Goal: Task Accomplishment & Management: Manage account settings

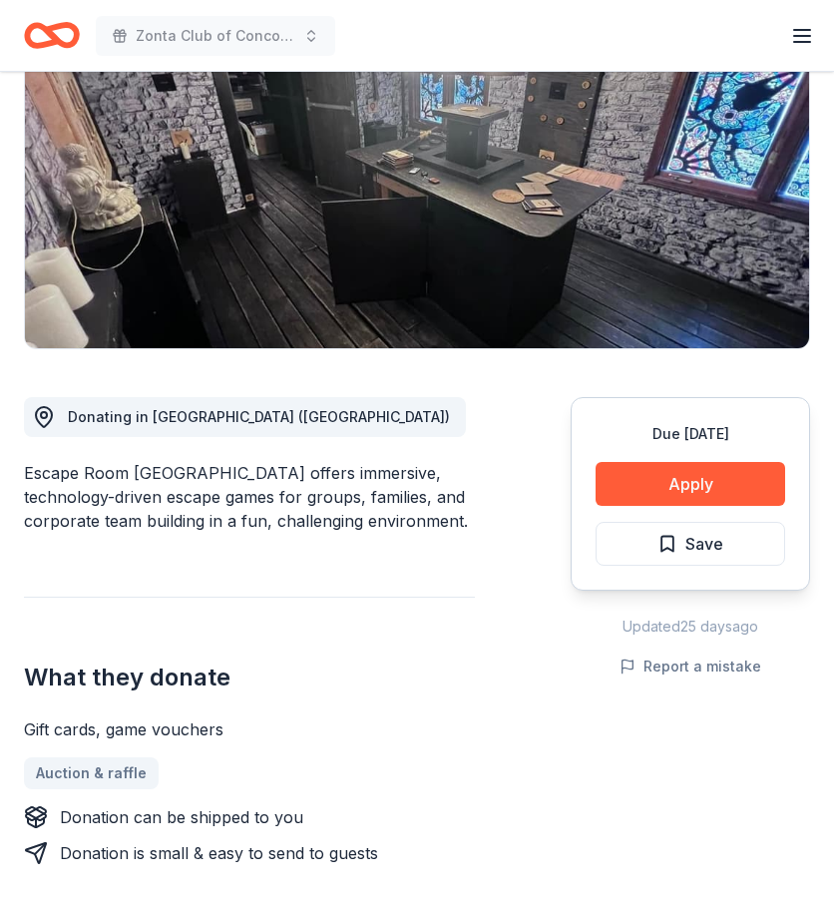
scroll to position [258, 0]
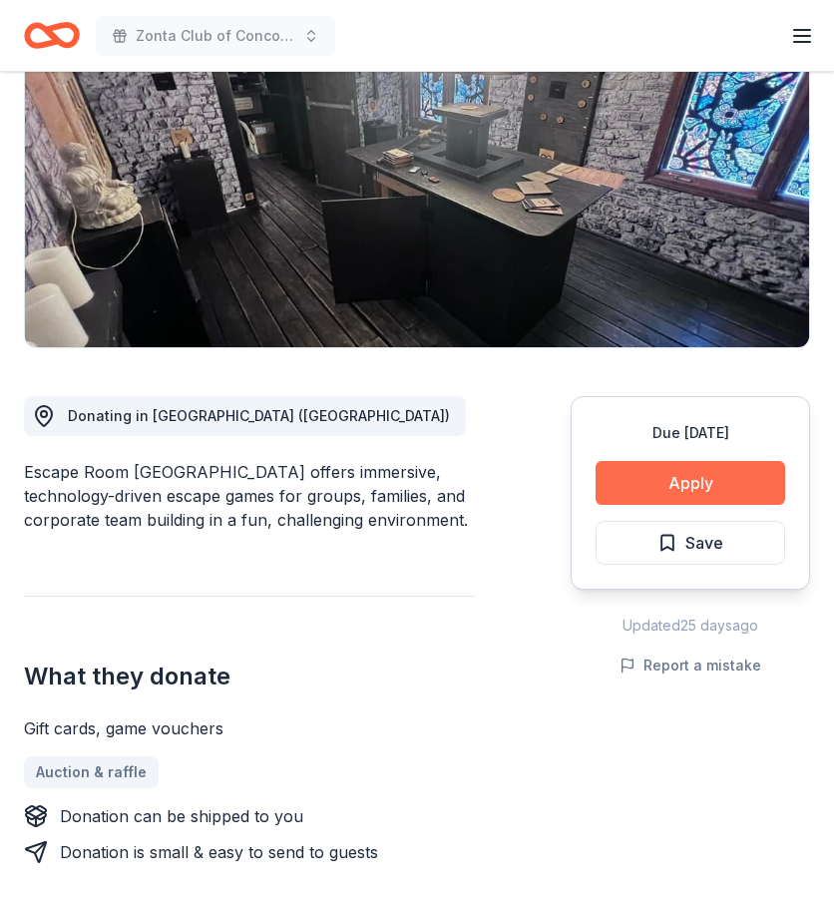
click at [676, 477] on button "Apply" at bounding box center [691, 483] width 190 height 44
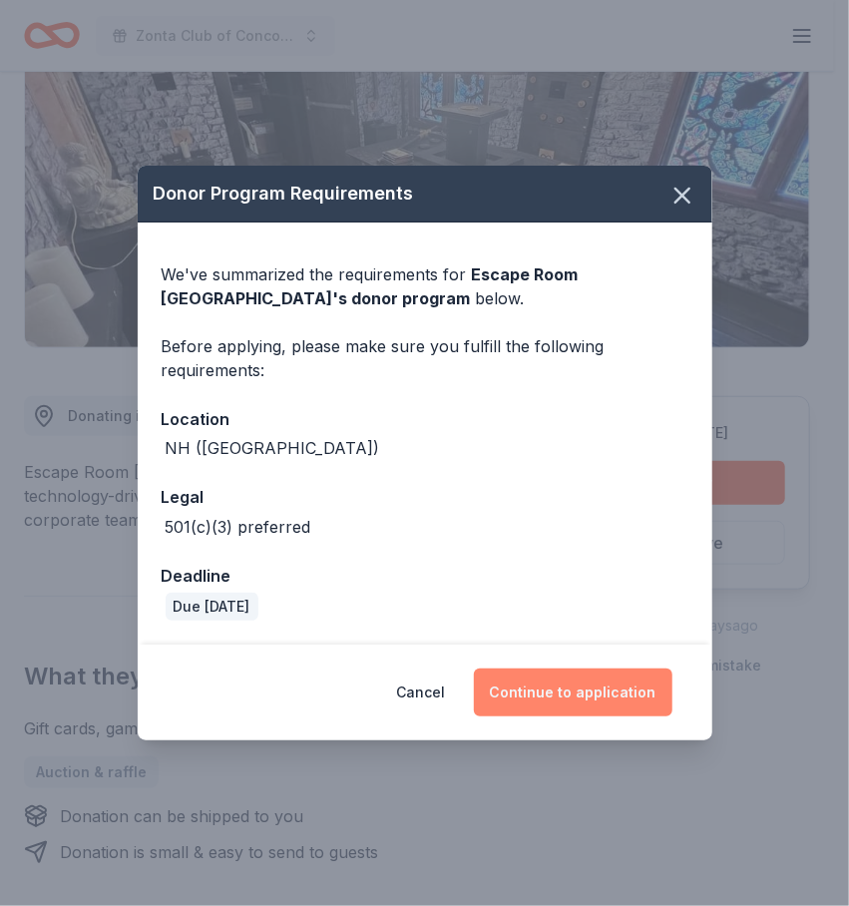
click at [572, 695] on button "Continue to application" at bounding box center [573, 692] width 199 height 48
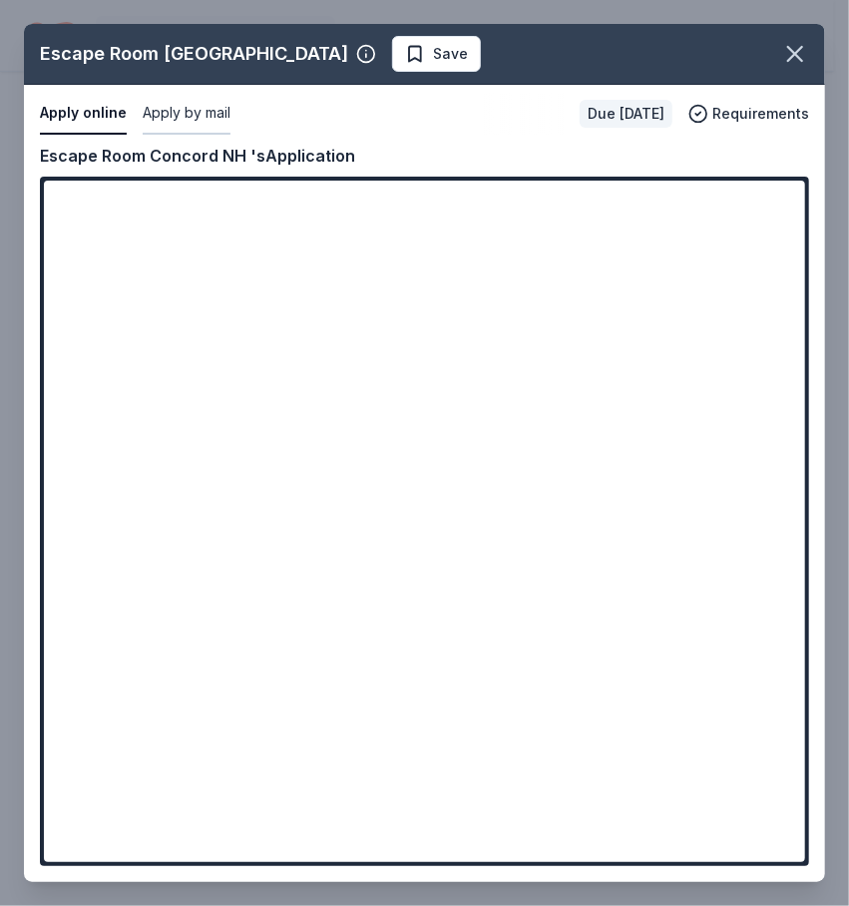
click at [203, 121] on button "Apply by mail" at bounding box center [187, 114] width 88 height 42
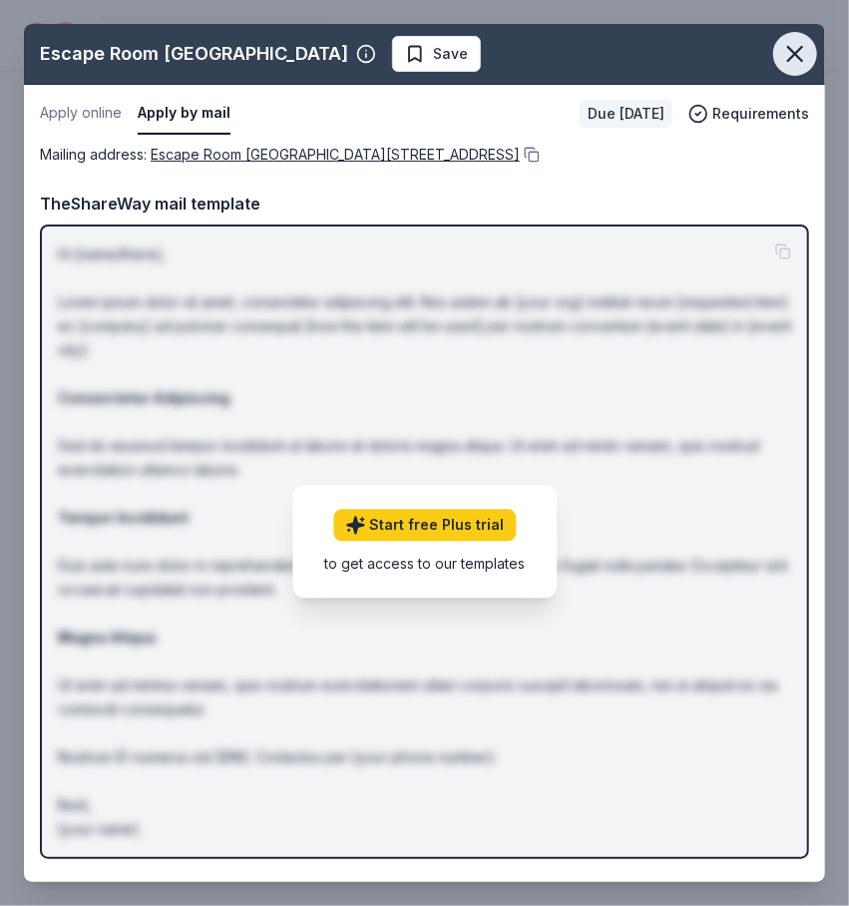
click at [798, 61] on icon "button" at bounding box center [795, 54] width 28 height 28
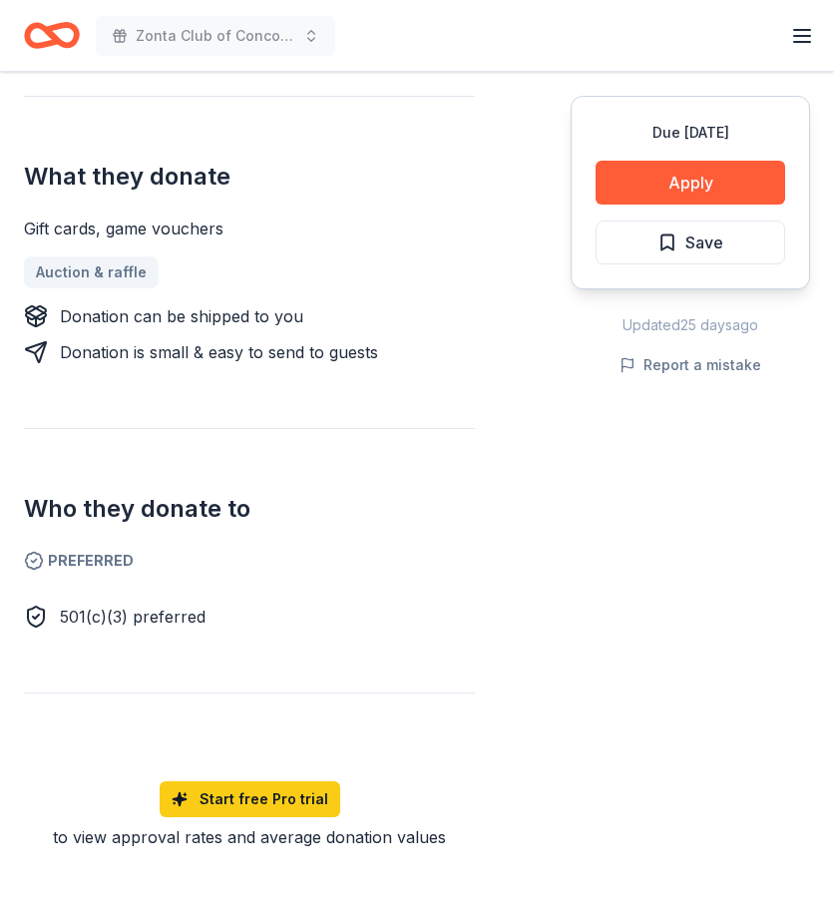
scroll to position [764, 0]
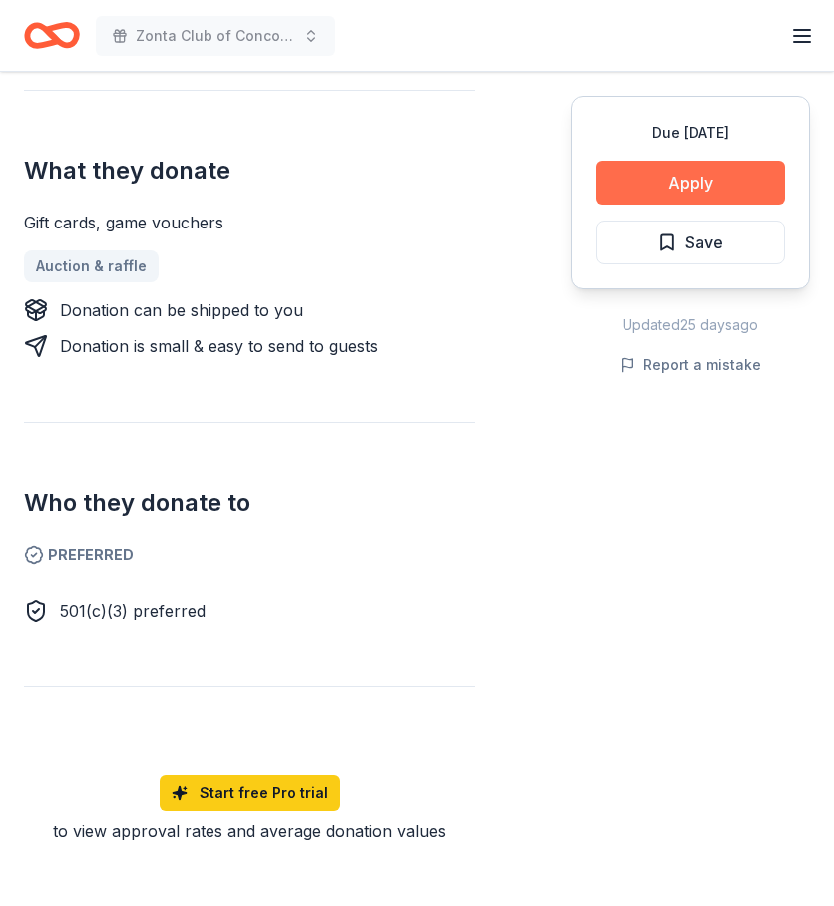
click at [670, 180] on button "Apply" at bounding box center [691, 183] width 190 height 44
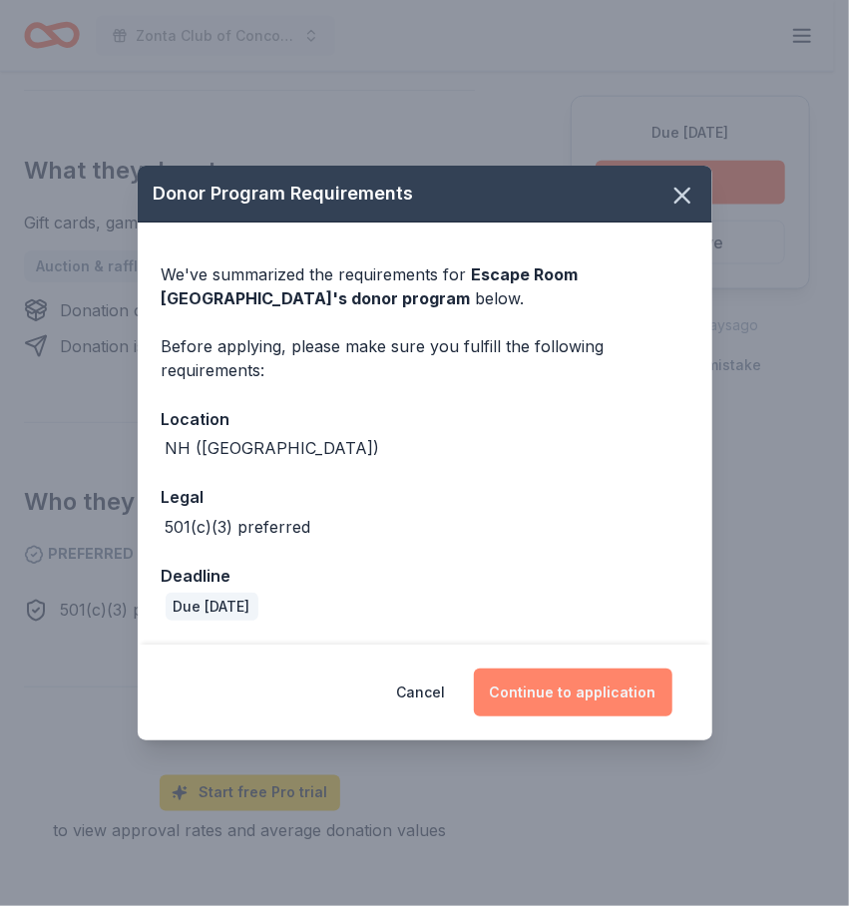
click at [555, 689] on button "Continue to application" at bounding box center [573, 692] width 199 height 48
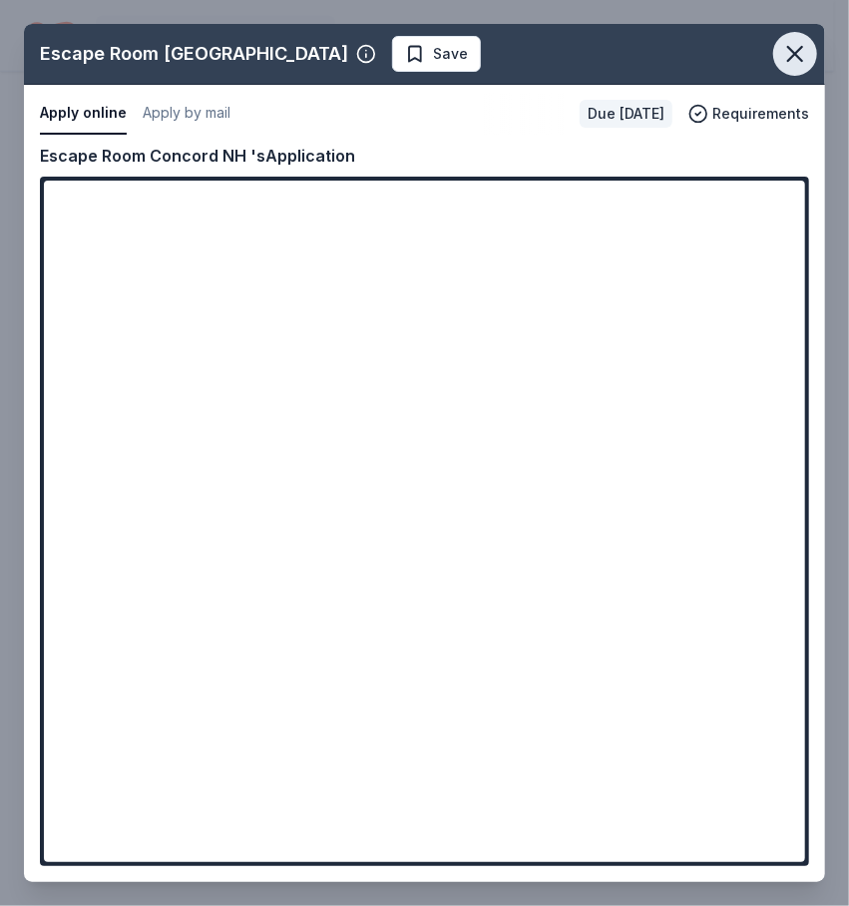
click at [801, 42] on icon "button" at bounding box center [795, 54] width 28 height 28
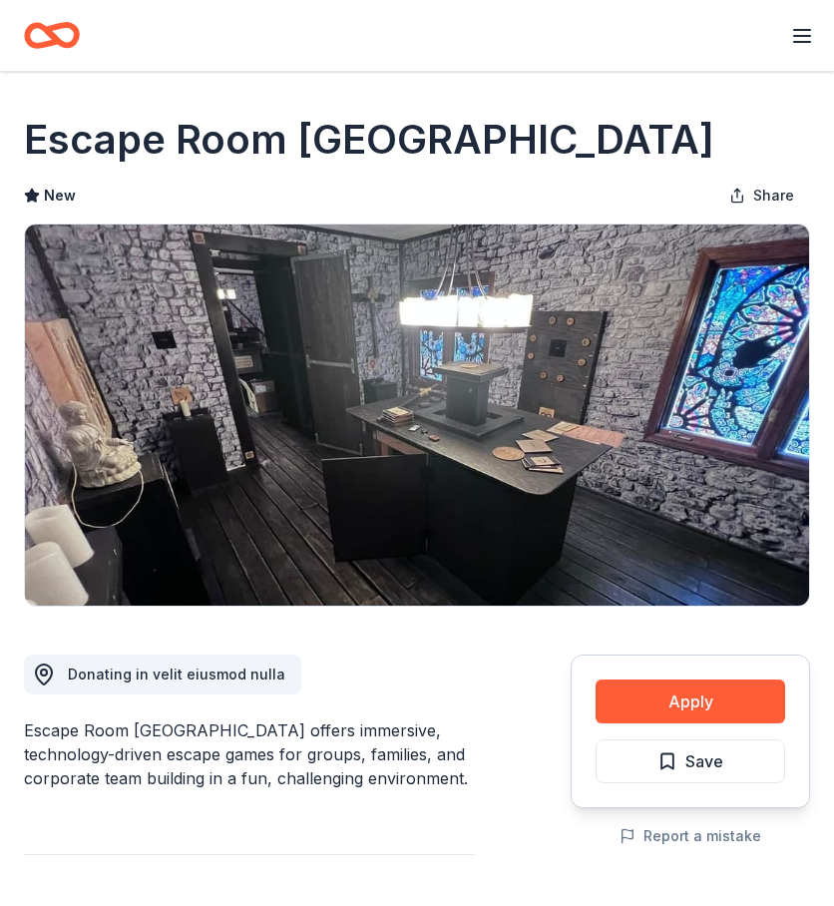
click at [796, 36] on line "button" at bounding box center [802, 36] width 16 height 0
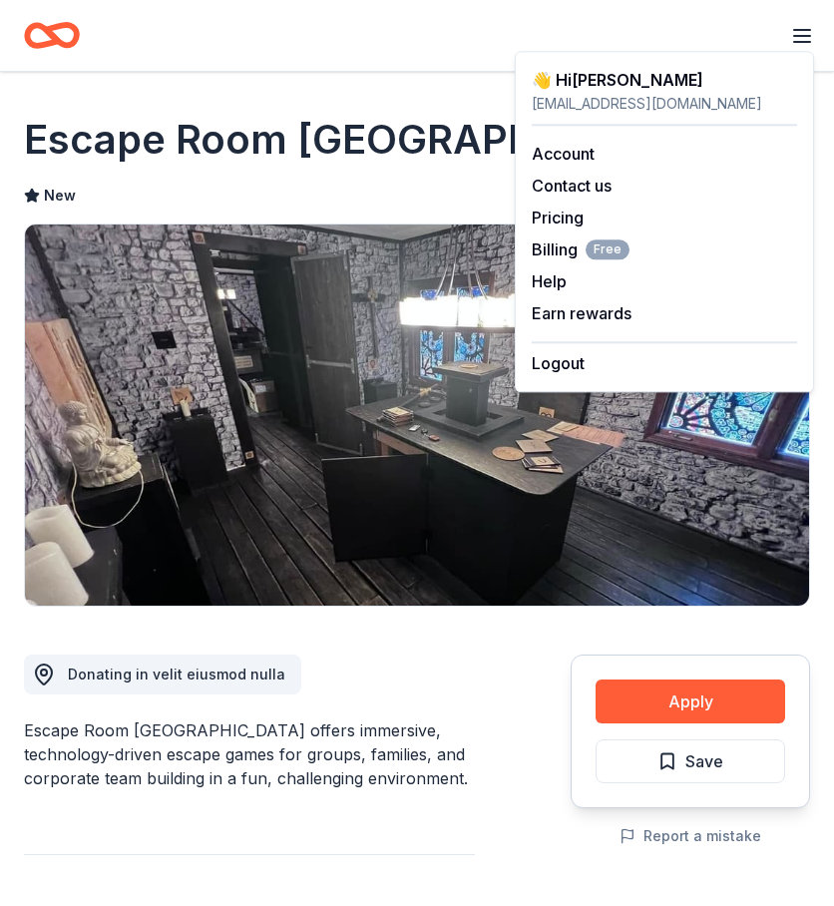
click at [54, 38] on icon "Home" at bounding box center [61, 35] width 31 height 20
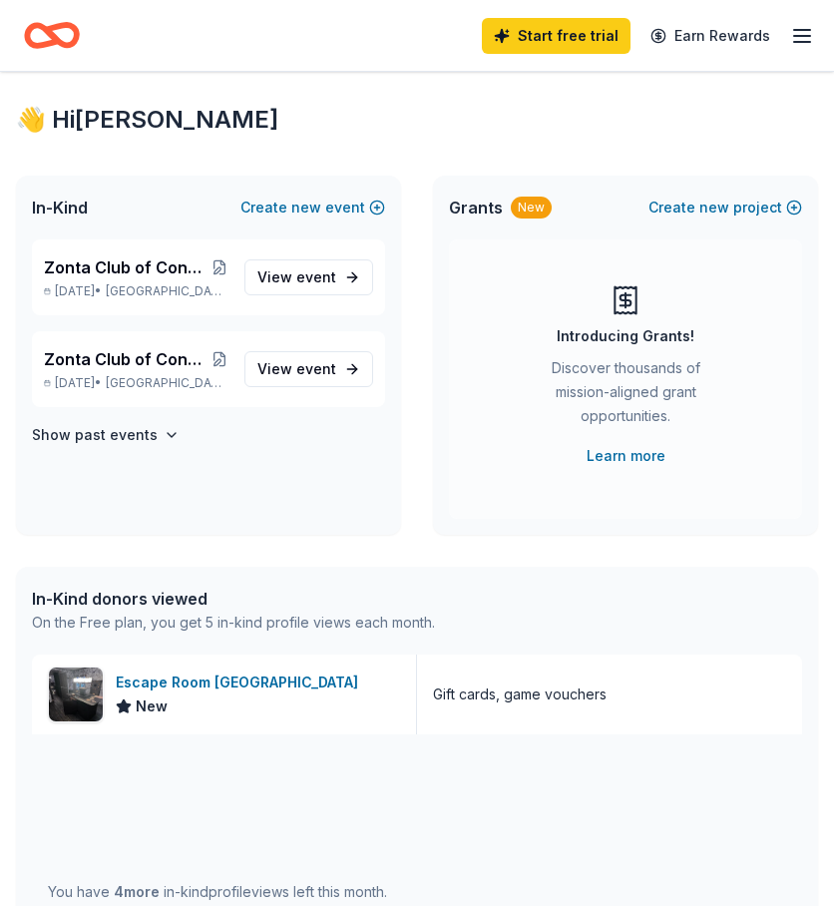
click at [70, 26] on icon "Home" at bounding box center [61, 35] width 31 height 20
click at [802, 44] on icon "button" at bounding box center [802, 36] width 24 height 24
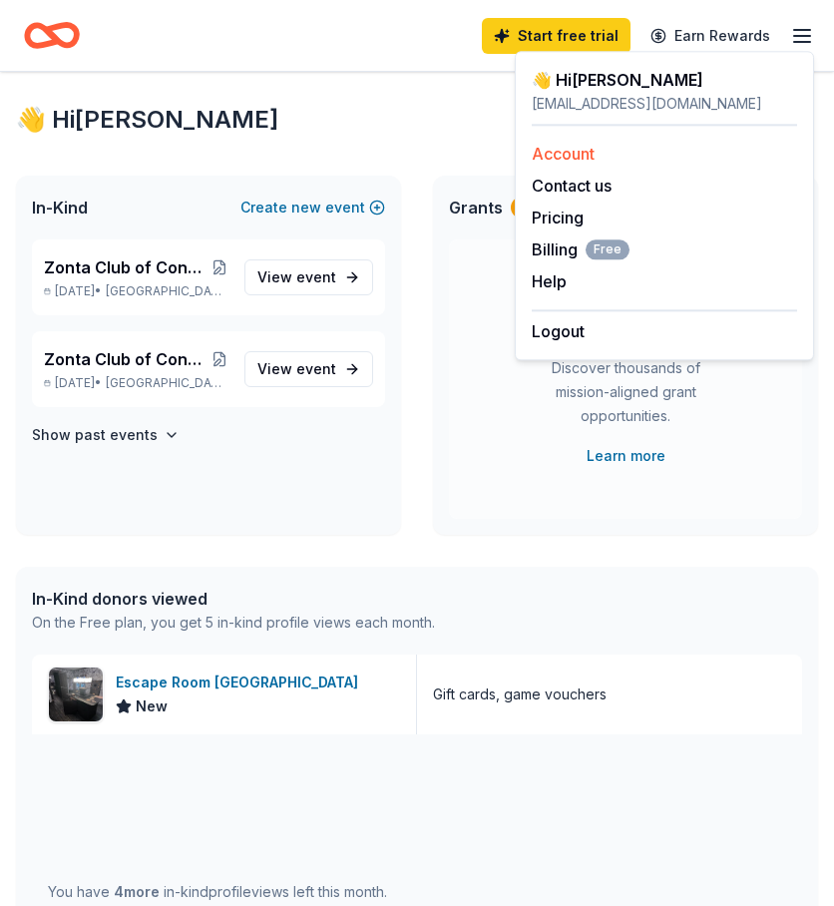
click at [552, 157] on link "Account" at bounding box center [563, 154] width 63 height 20
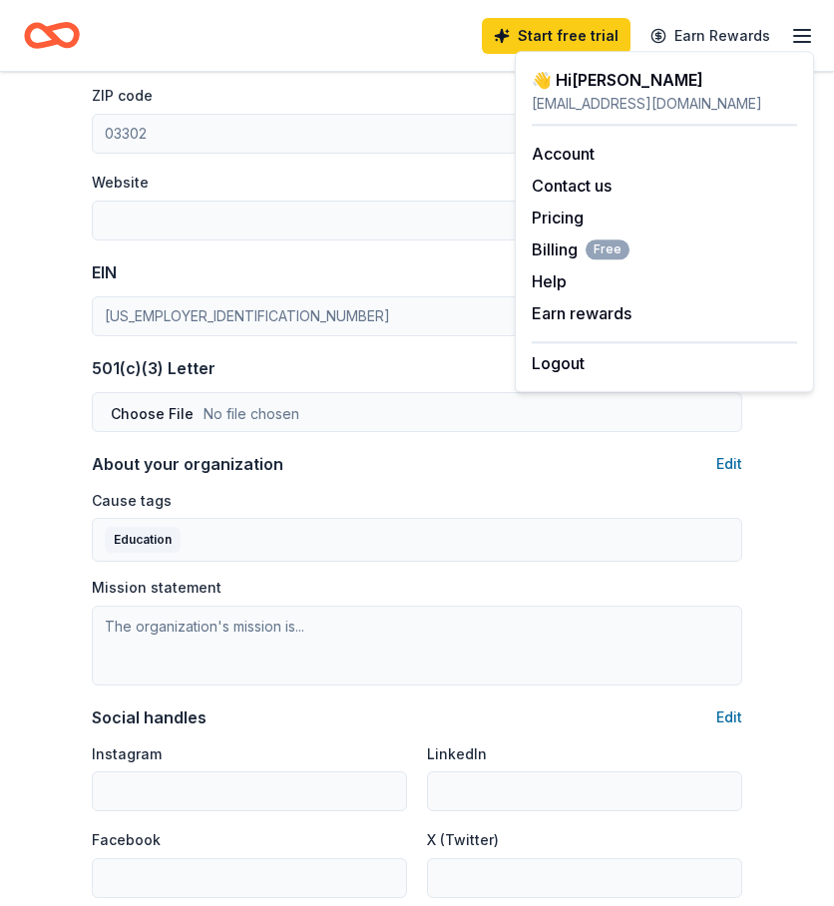
scroll to position [806, 0]
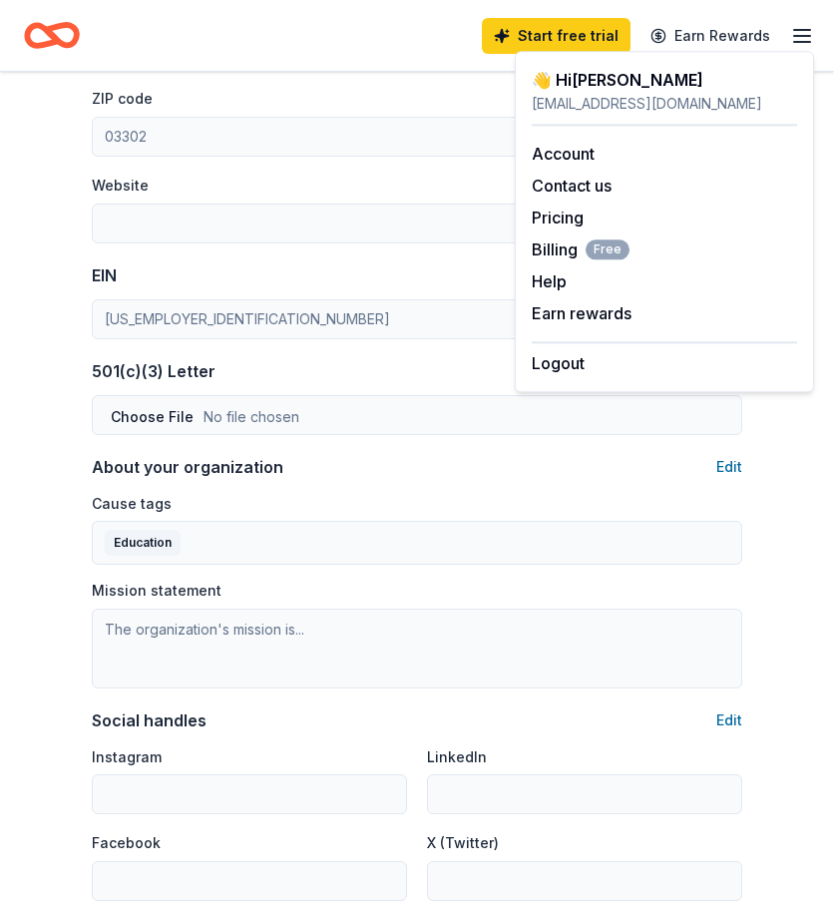
click at [804, 33] on icon "button" at bounding box center [802, 36] width 24 height 24
